Goal: Complete application form

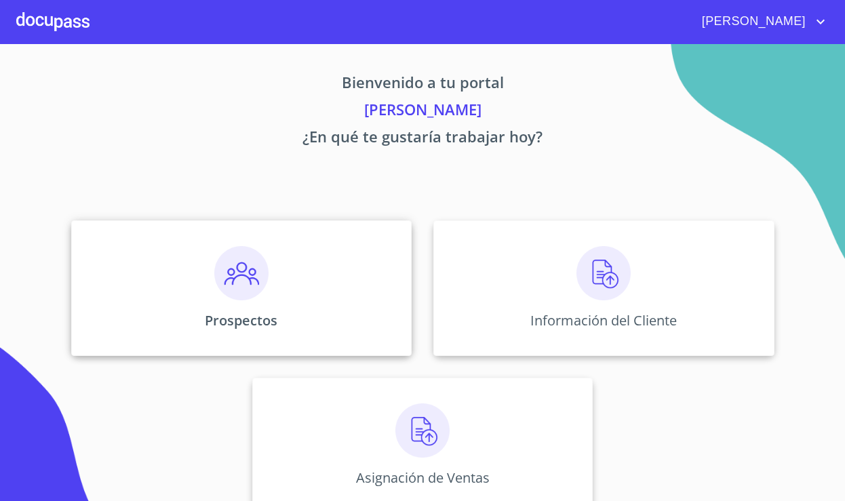
click at [340, 274] on div "Prospectos" at bounding box center [241, 288] width 341 height 136
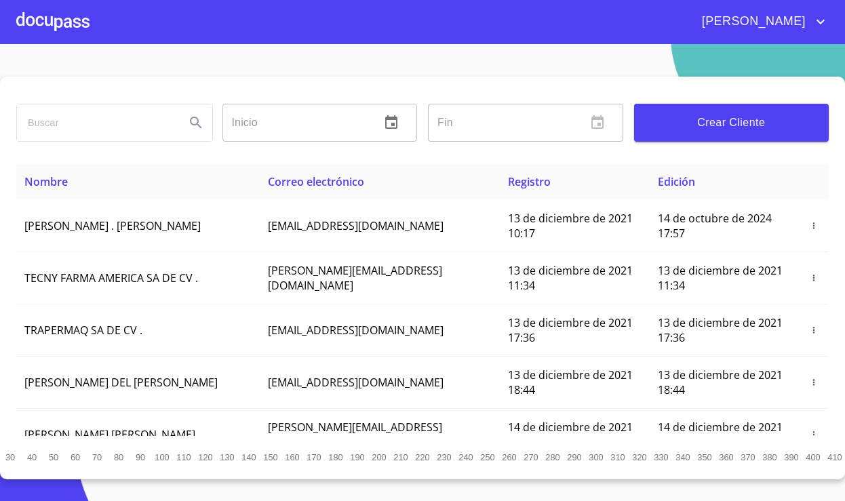
click at [703, 116] on span "Crear Cliente" at bounding box center [732, 122] width 174 height 19
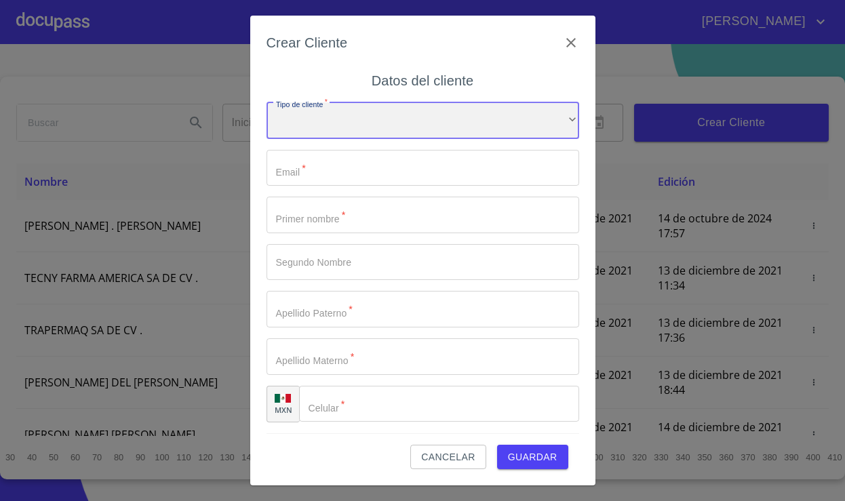
click at [421, 132] on div "​" at bounding box center [423, 120] width 313 height 37
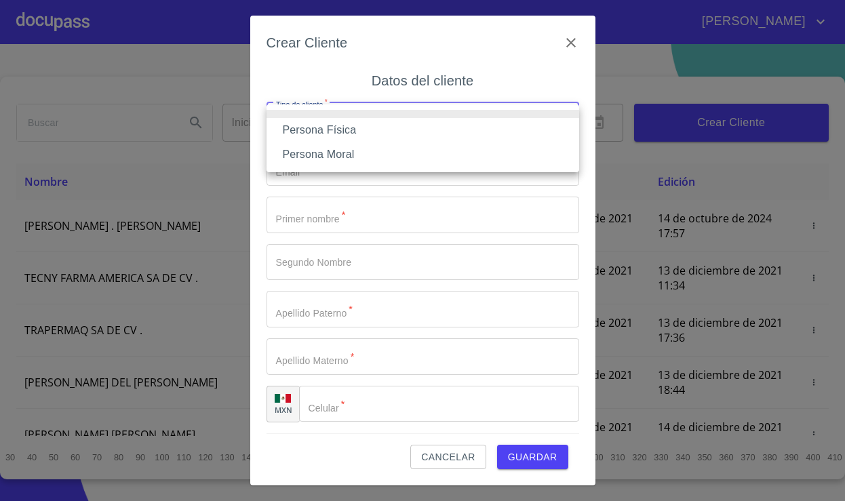
click at [395, 136] on li "Persona Física" at bounding box center [423, 130] width 313 height 24
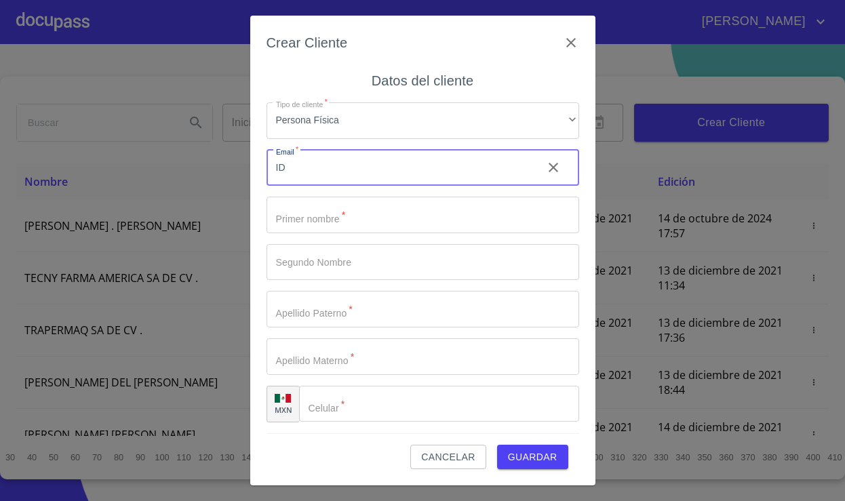
type input "I"
type input "[EMAIL_ADDRESS][DOMAIN_NAME]"
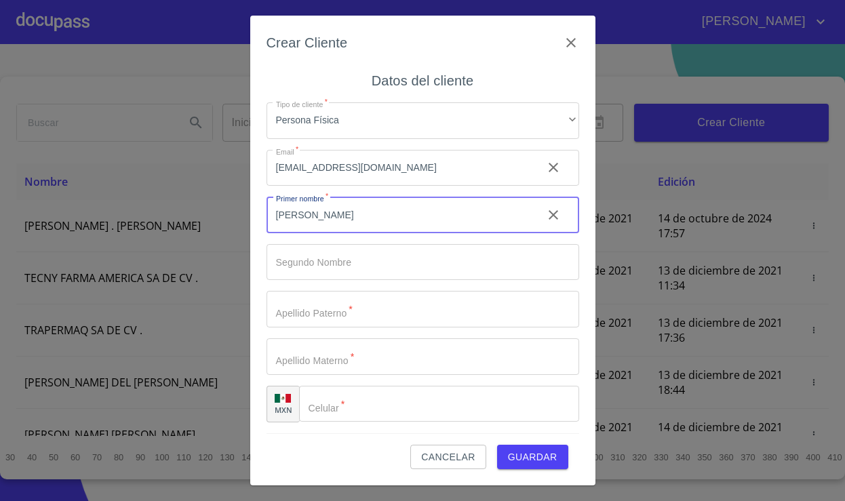
type input "[PERSON_NAME]"
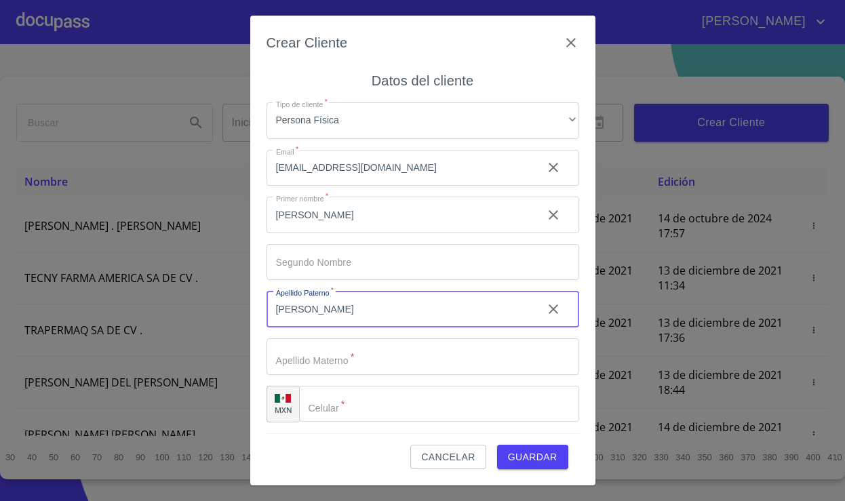
type input "[PERSON_NAME]"
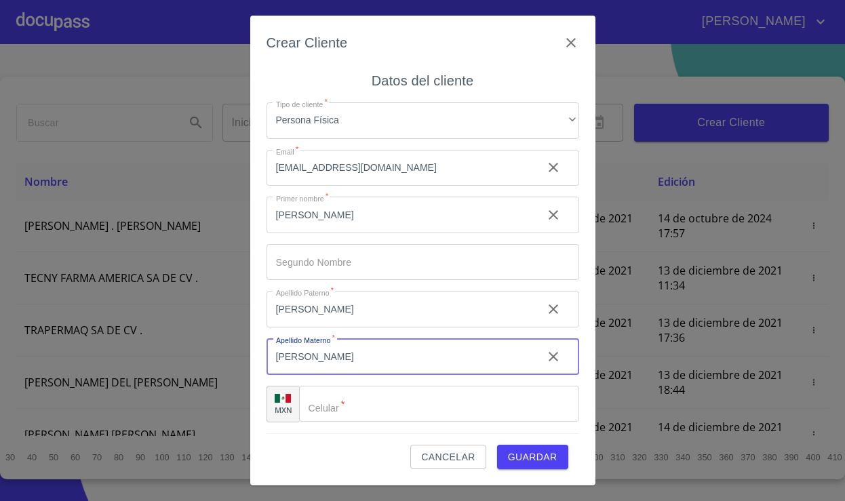
type input "[PERSON_NAME]"
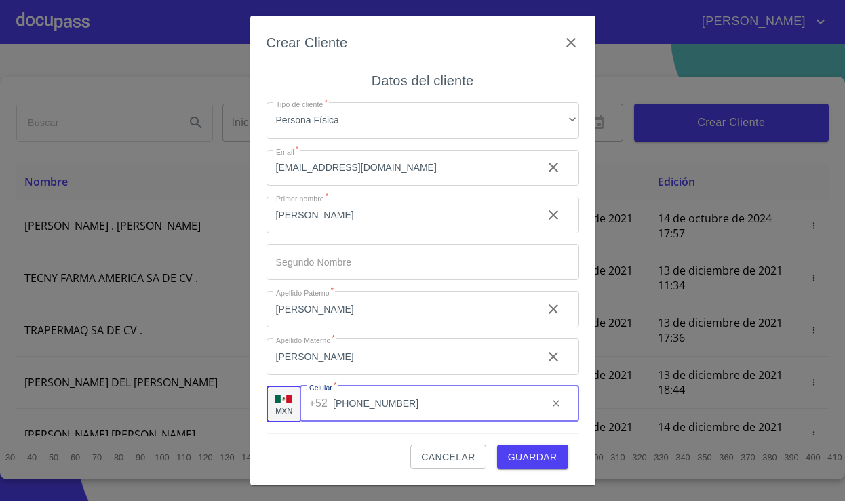
type input "[PHONE_NUMBER]"
click at [546, 459] on span "Guardar" at bounding box center [533, 457] width 50 height 17
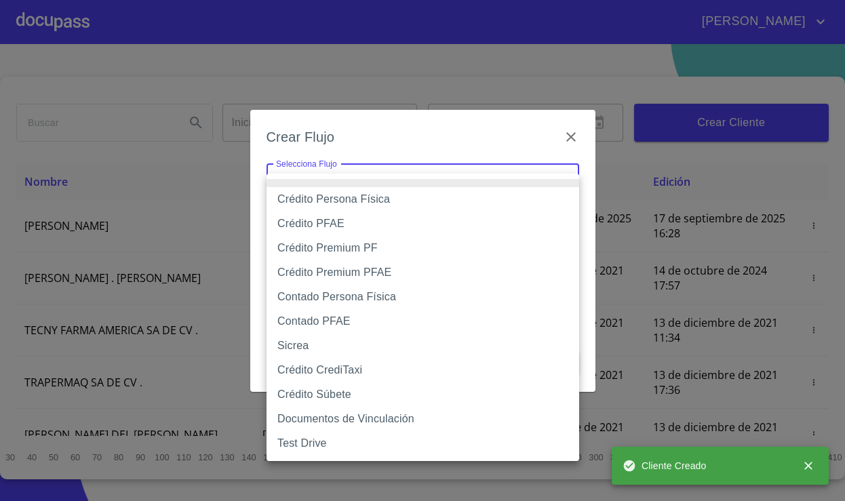
click at [483, 179] on body "[PERSON_NAME] ​ Fin ​ Crear Cliente Nombre Correo electrónico Registro Edición …" at bounding box center [422, 250] width 845 height 501
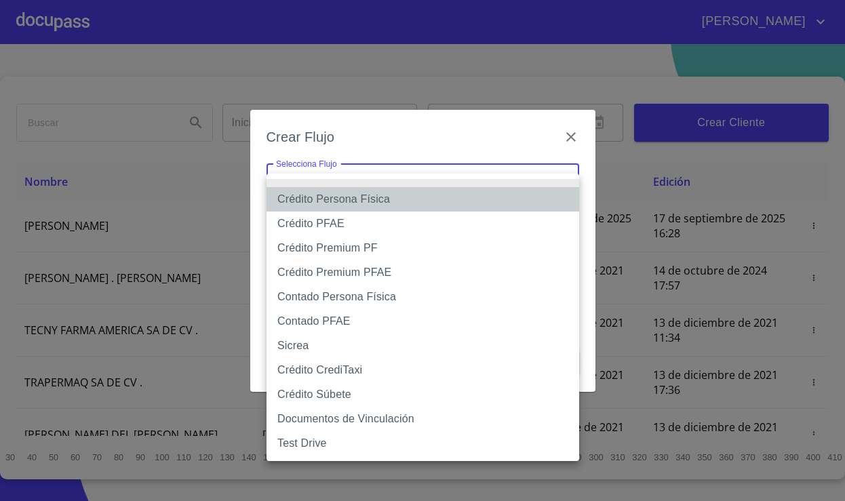
click at [448, 193] on li "Crédito Persona Física" at bounding box center [423, 199] width 313 height 24
type input "61b033e49b8c202ad5bb7912"
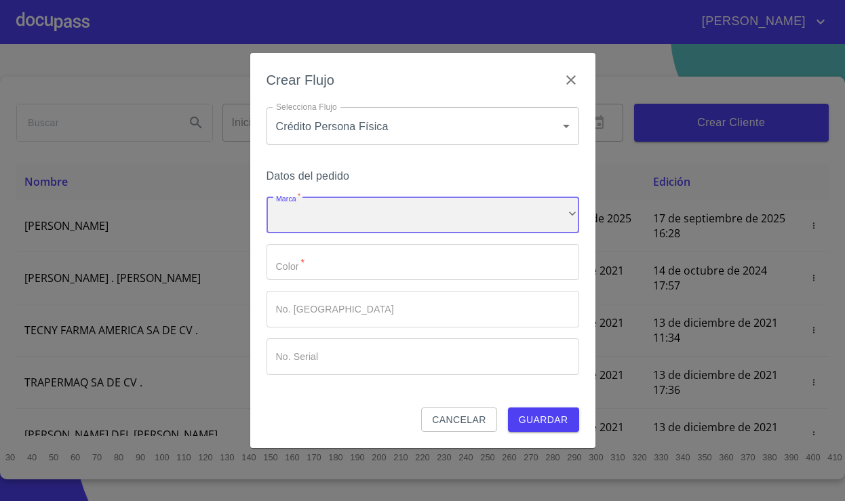
click at [426, 211] on div "​" at bounding box center [423, 215] width 313 height 37
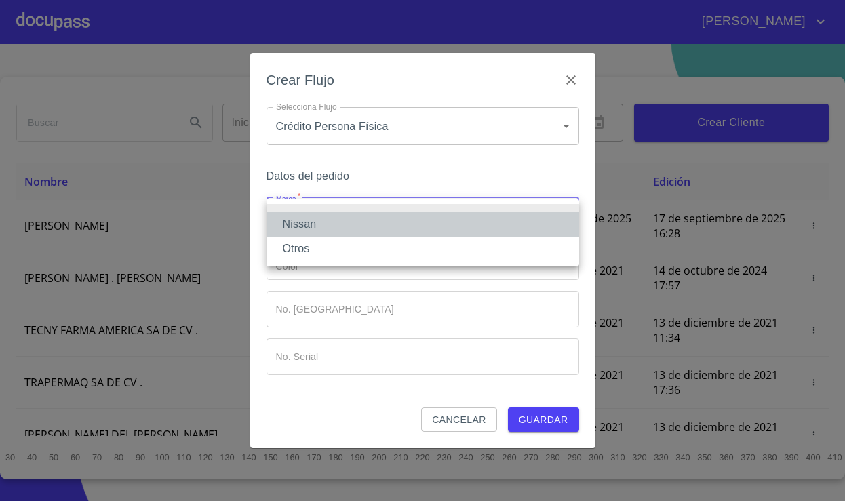
click at [400, 228] on li "Nissan" at bounding box center [423, 224] width 313 height 24
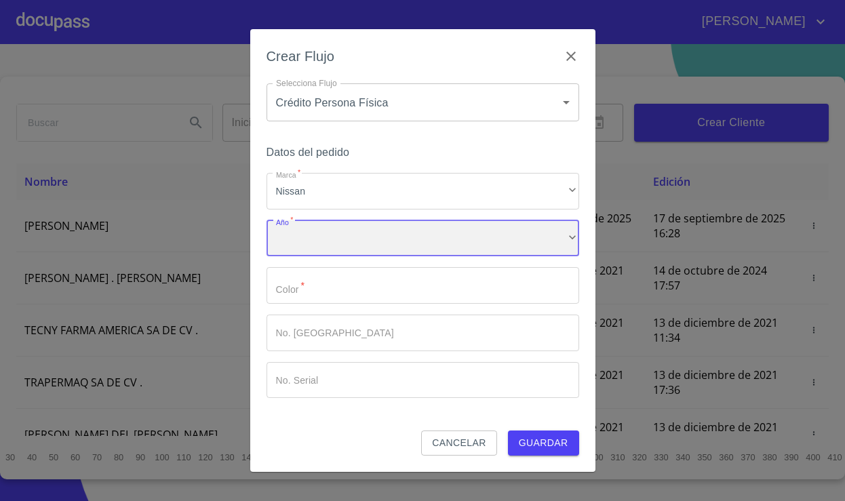
click at [395, 232] on div "​" at bounding box center [423, 238] width 313 height 37
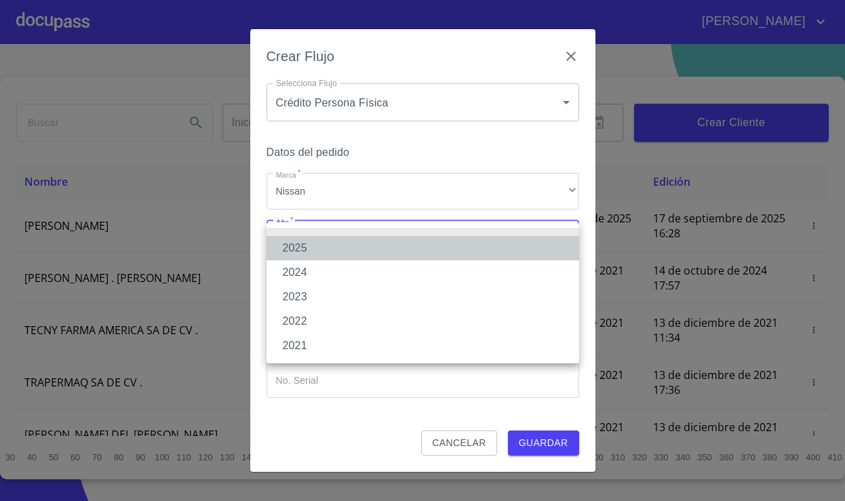
click at [366, 252] on li "2025" at bounding box center [423, 248] width 313 height 24
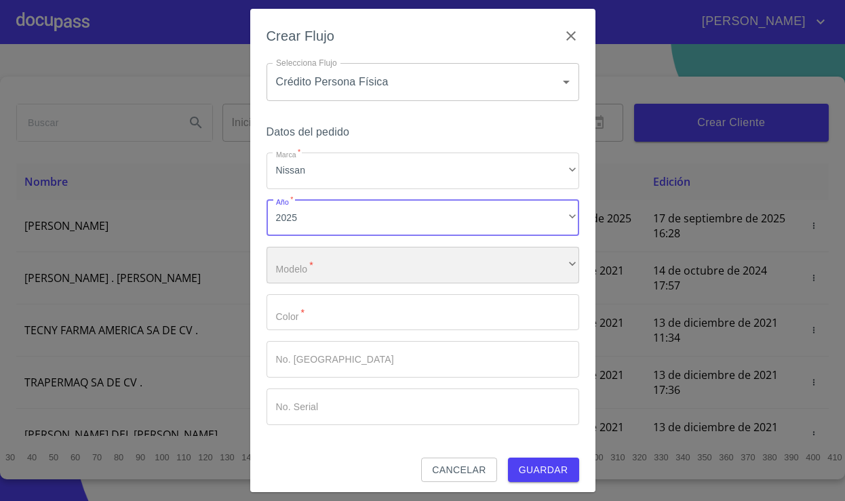
click at [366, 252] on div "​" at bounding box center [423, 265] width 313 height 37
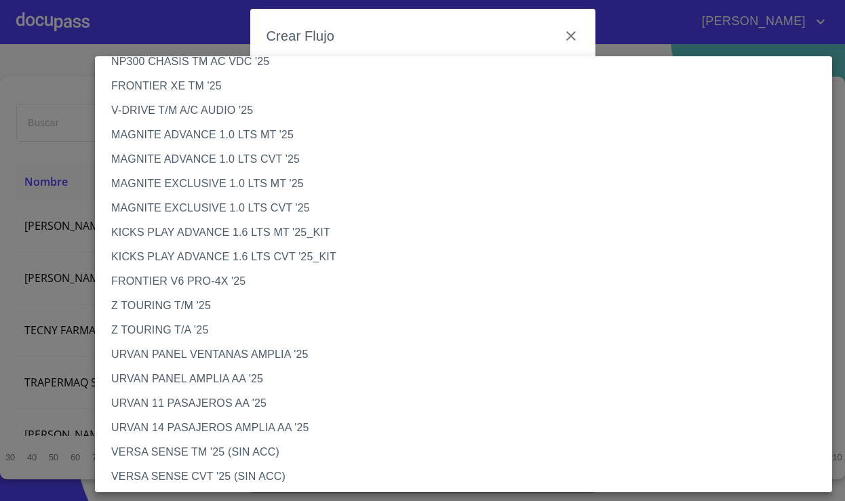
scroll to position [150, 0]
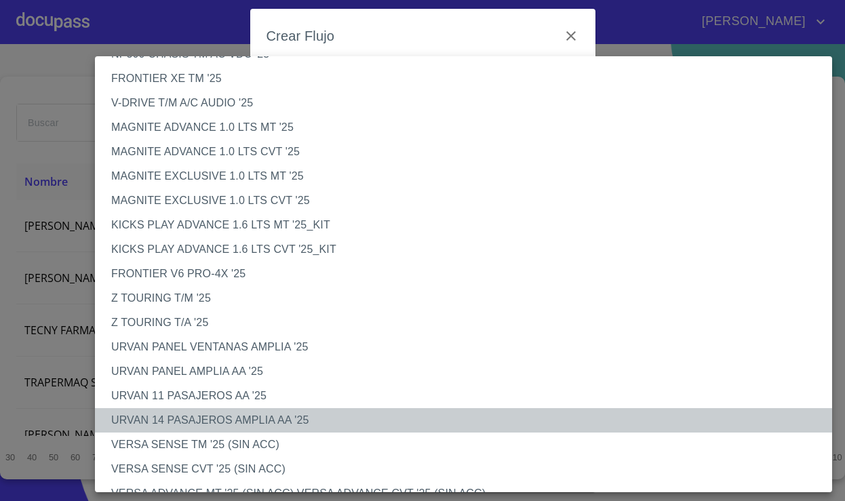
click at [260, 416] on li "URVAN 14 PASAJEROS AMPLIA AA '25" at bounding box center [463, 420] width 737 height 24
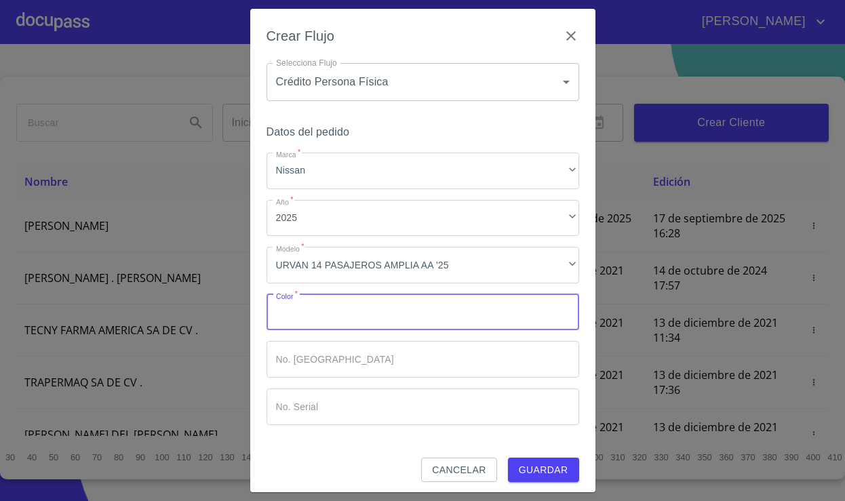
click at [383, 300] on input "Marca   *" at bounding box center [423, 312] width 313 height 37
type input "BLANCO"
click at [564, 472] on span "Guardar" at bounding box center [544, 470] width 50 height 17
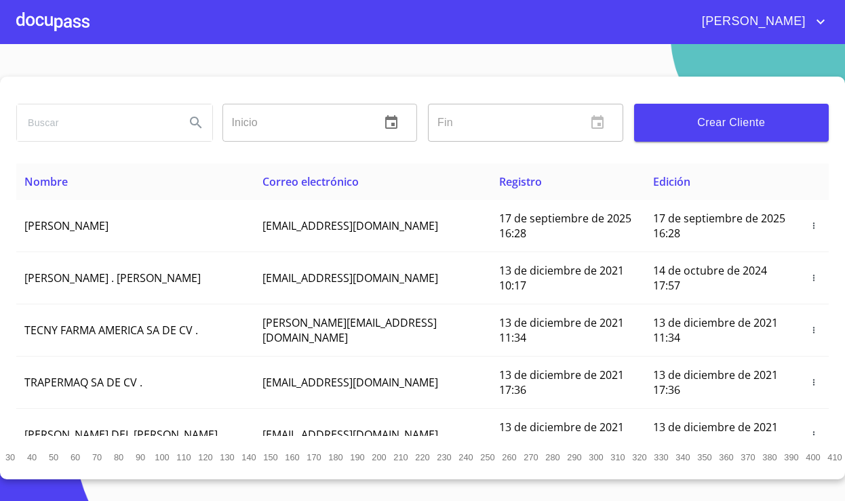
click at [73, 20] on div at bounding box center [52, 21] width 73 height 43
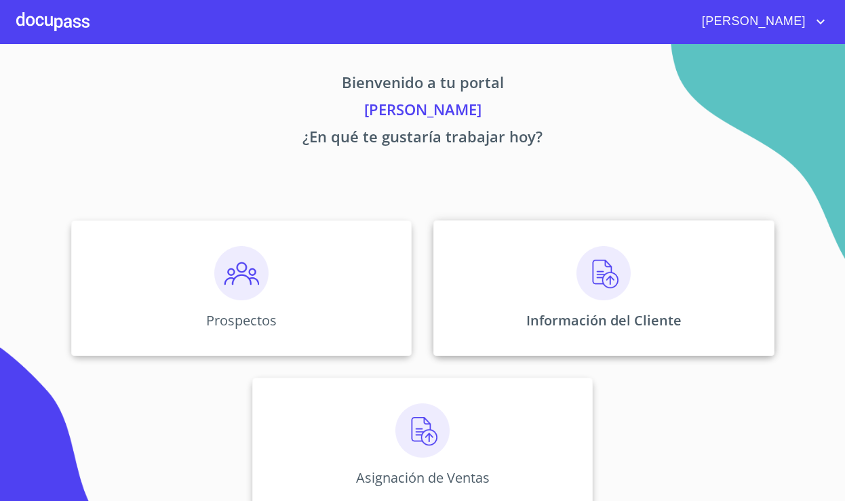
click at [700, 313] on div "Información del Cliente" at bounding box center [603, 288] width 341 height 136
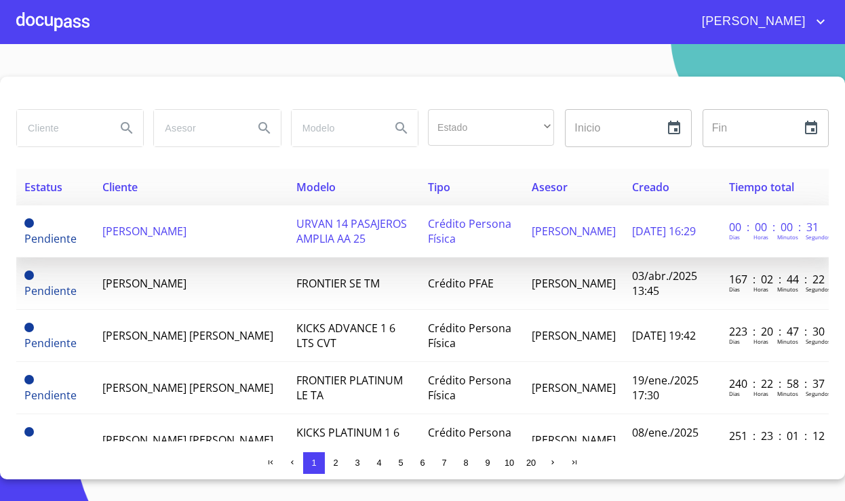
click at [328, 225] on span "URVAN 14 PASAJEROS AMPLIA AA 25" at bounding box center [351, 231] width 111 height 30
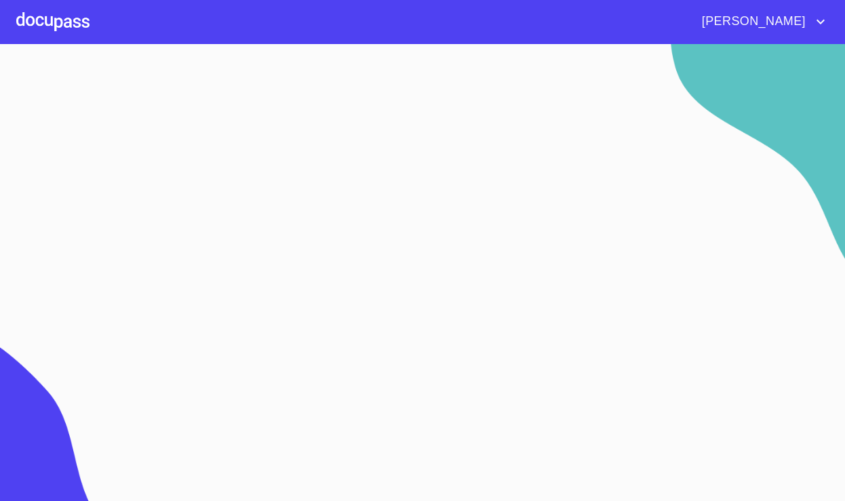
click at [328, 225] on section at bounding box center [422, 272] width 845 height 457
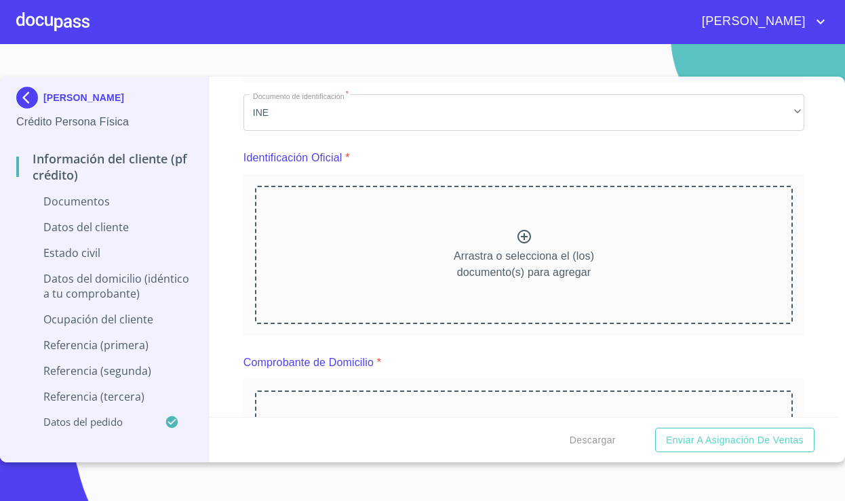
scroll to position [100, 0]
